Goal: Task Accomplishment & Management: Manage account settings

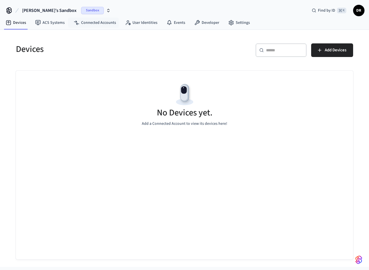
click at [81, 14] on span "Sandbox" at bounding box center [92, 10] width 23 height 7
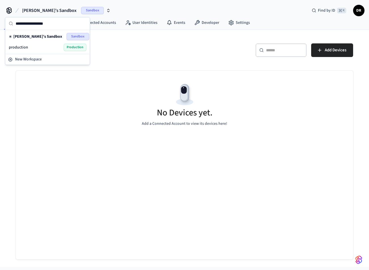
click at [58, 48] on div "production Production" at bounding box center [48, 47] width 78 height 7
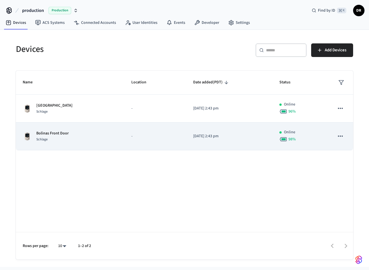
click at [61, 135] on p "Bolinas Front Door" at bounding box center [52, 133] width 32 height 6
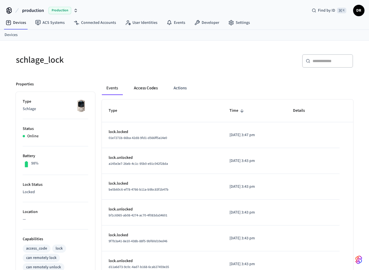
click at [143, 92] on button "Access Codes" at bounding box center [145, 88] width 33 height 14
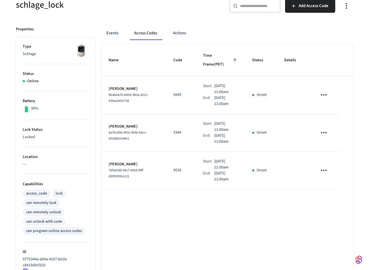
scroll to position [55, 0]
click at [322, 94] on icon "sticky table" at bounding box center [324, 94] width 6 height 1
click at [340, 113] on li "Delete" at bounding box center [338, 113] width 27 height 15
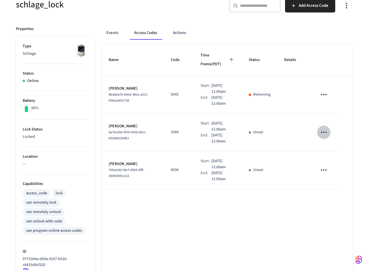
click at [325, 128] on icon "sticky table" at bounding box center [323, 132] width 9 height 9
click at [325, 154] on li "Delete" at bounding box center [337, 155] width 27 height 15
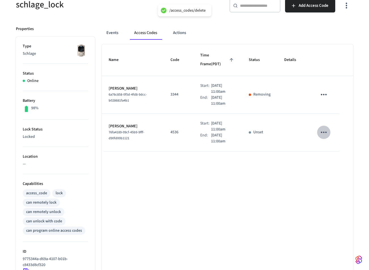
click at [323, 128] on icon "sticky table" at bounding box center [323, 132] width 9 height 9
click at [327, 152] on li "Delete" at bounding box center [337, 155] width 27 height 15
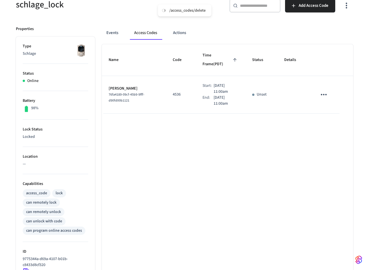
click at [324, 90] on icon "sticky table" at bounding box center [323, 94] width 9 height 9
click at [325, 116] on li "Delete" at bounding box center [337, 117] width 27 height 15
